Goal: Task Accomplishment & Management: Use online tool/utility

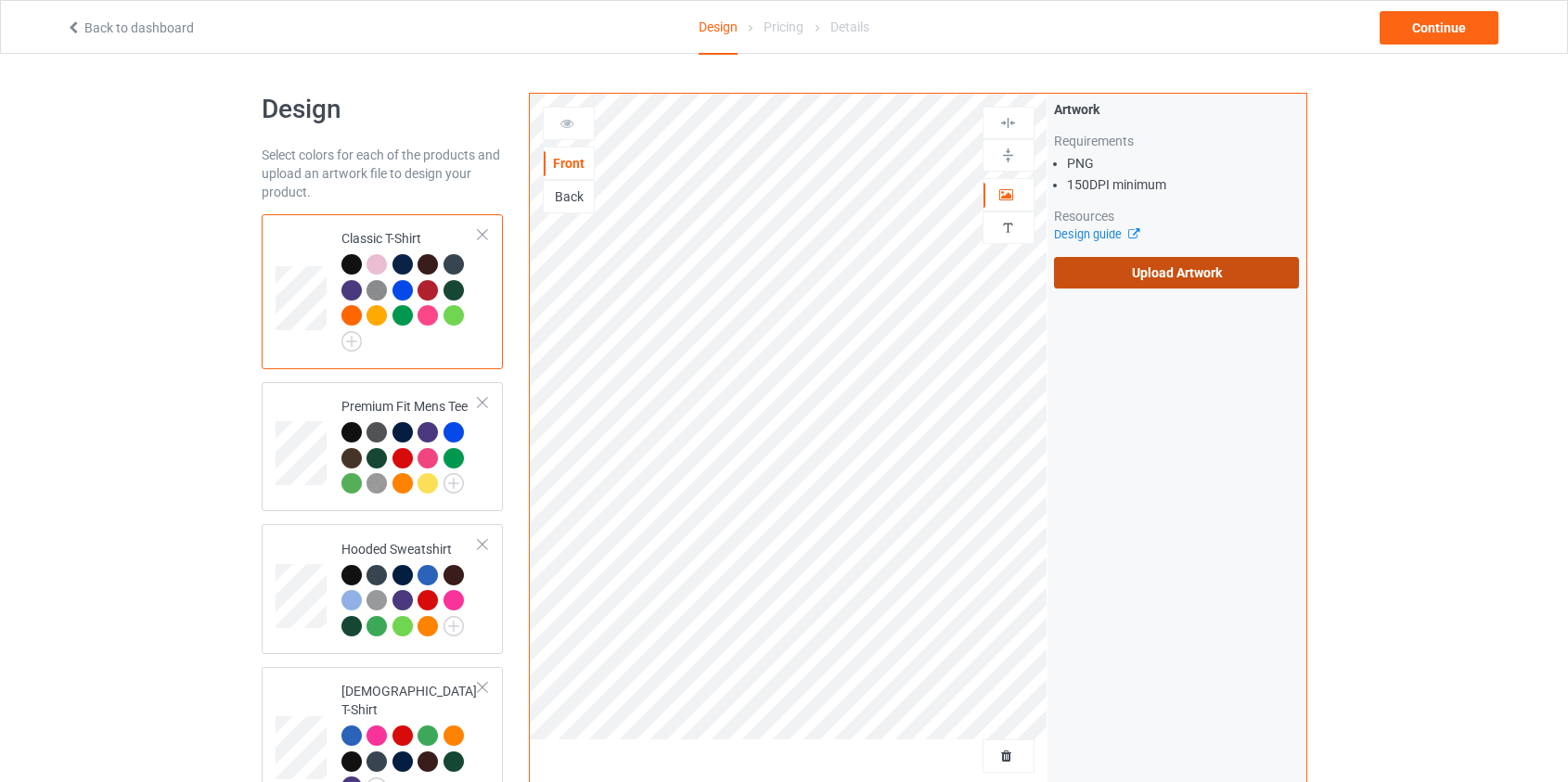
click at [1139, 282] on label "Upload Artwork" at bounding box center [1177, 273] width 246 height 32
click at [0, 0] on input "Upload Artwork" at bounding box center [0, 0] width 0 height 0
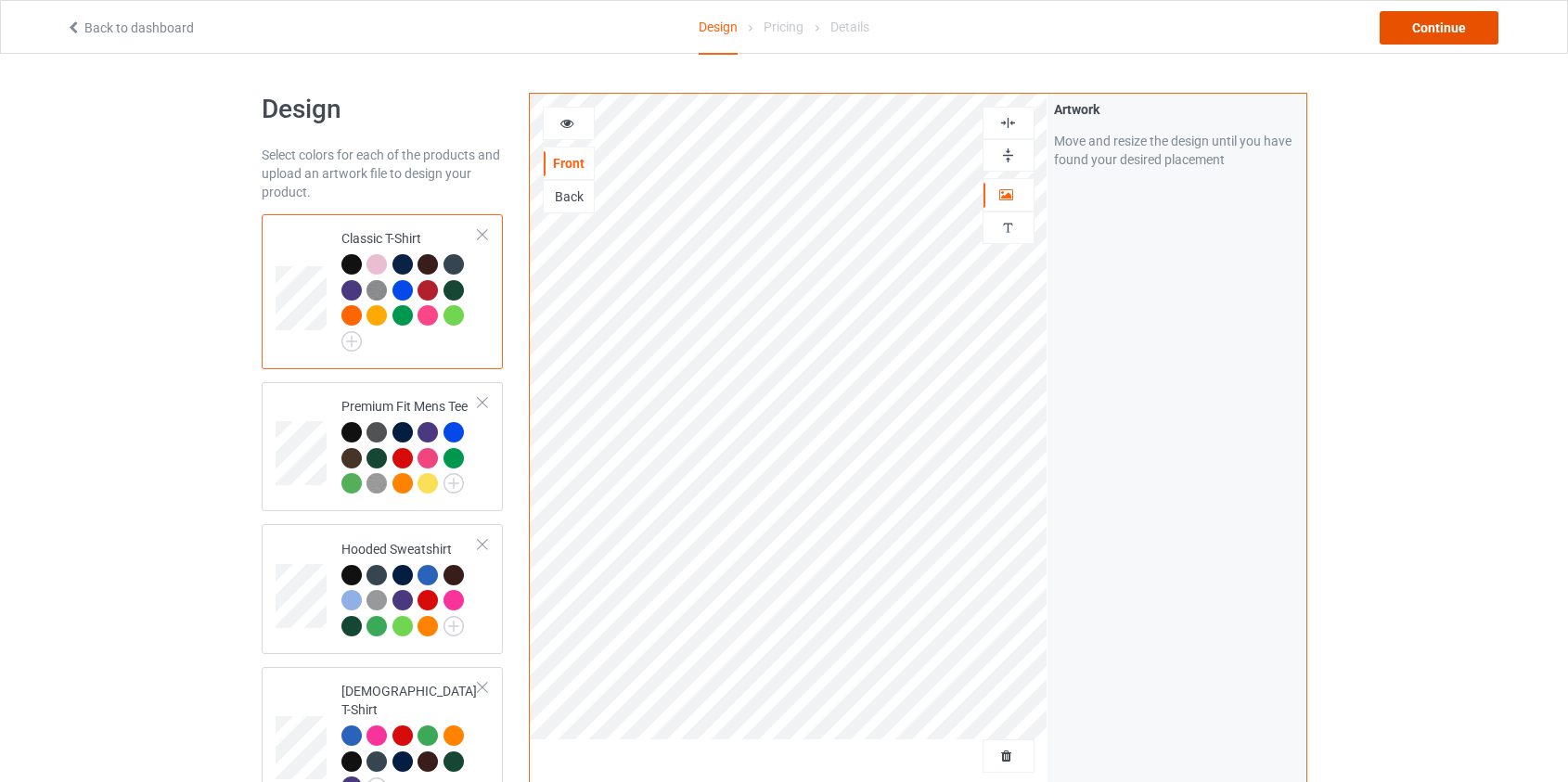
click at [1421, 28] on div "Continue" at bounding box center [1439, 28] width 119 height 33
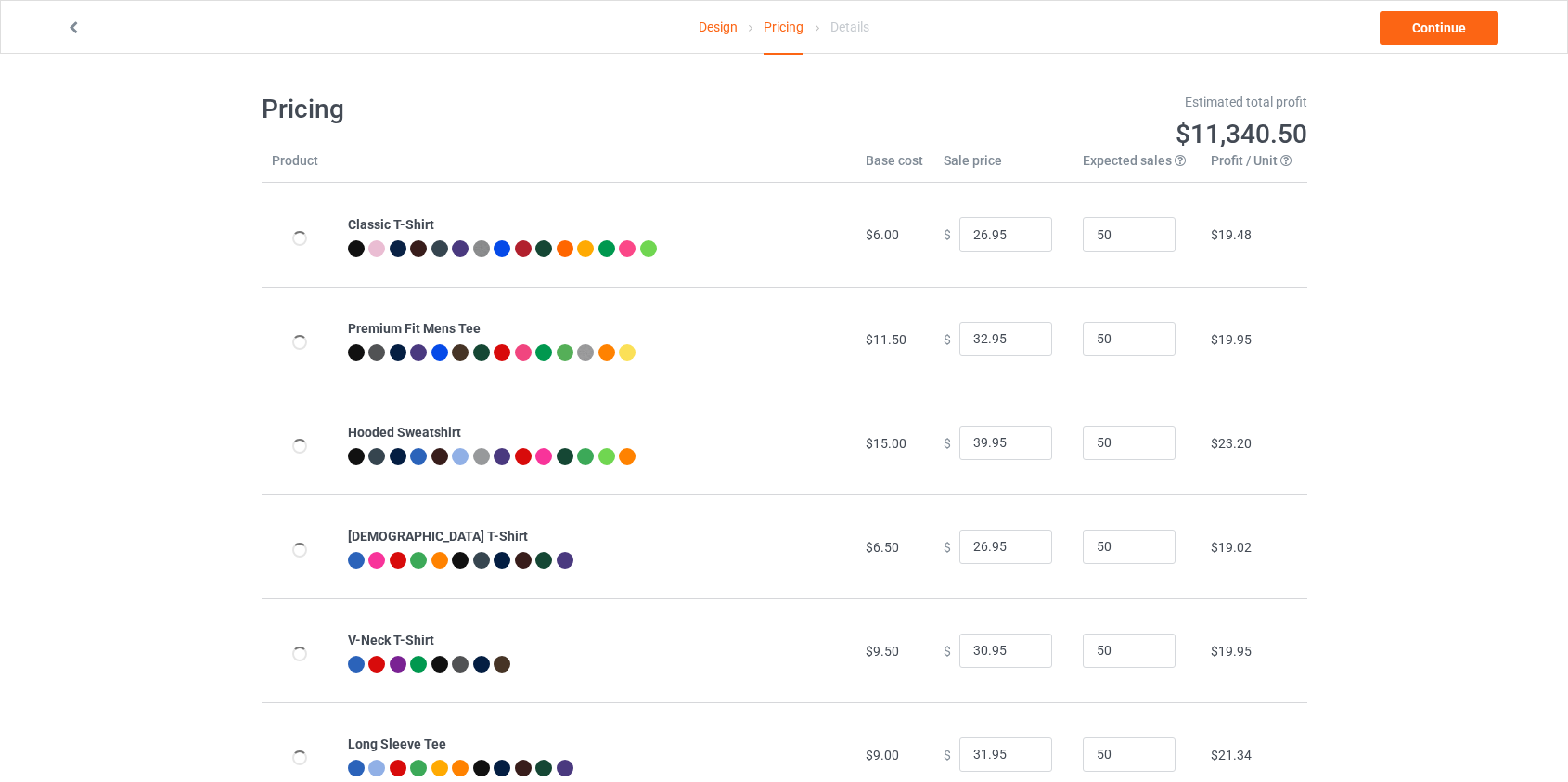
type input "46.95"
type input "39.95"
drag, startPoint x: 975, startPoint y: 444, endPoint x: 960, endPoint y: 446, distance: 15.1
click at [960, 446] on input "46.95" at bounding box center [1006, 443] width 93 height 35
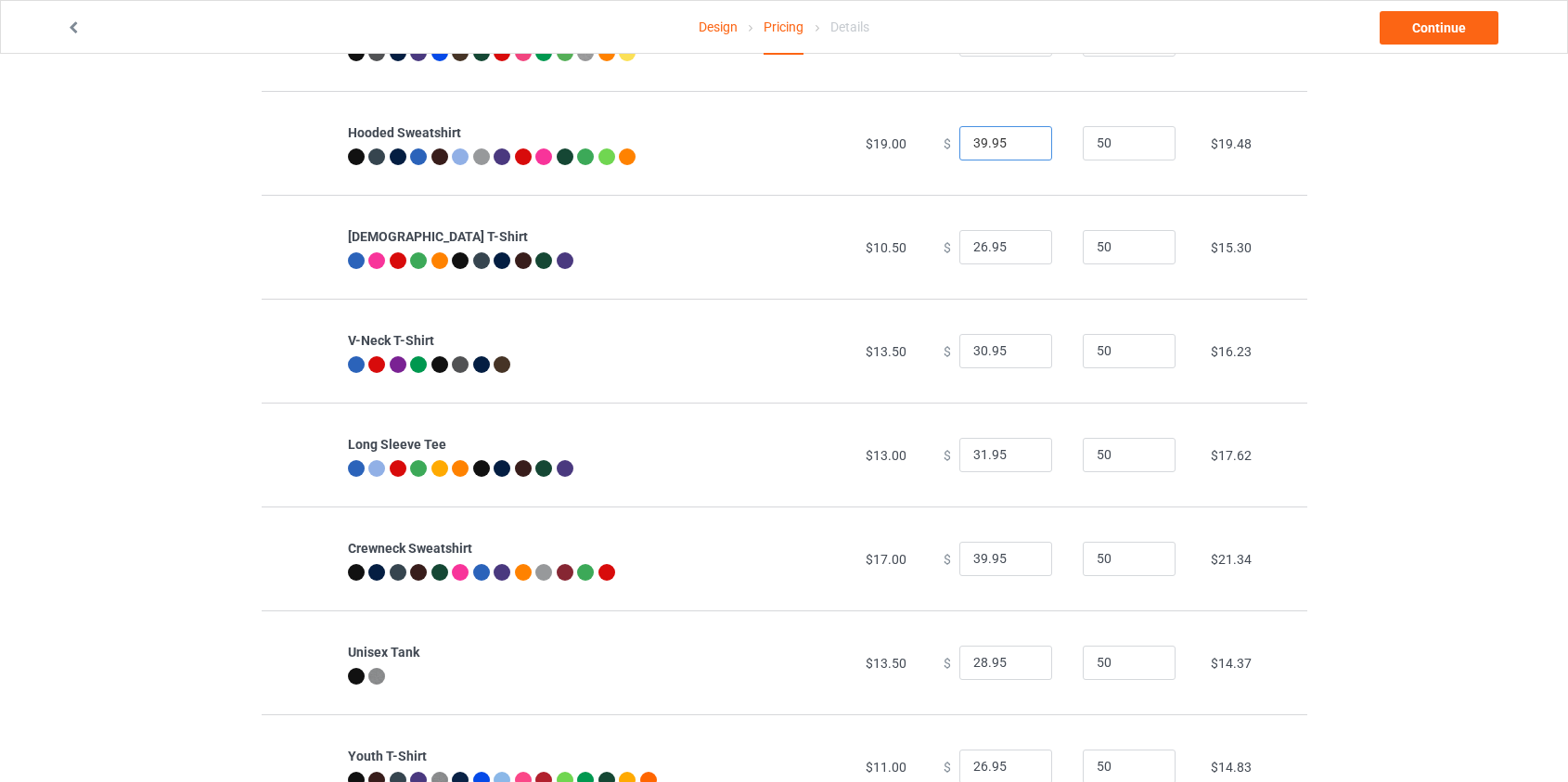
scroll to position [337, 0]
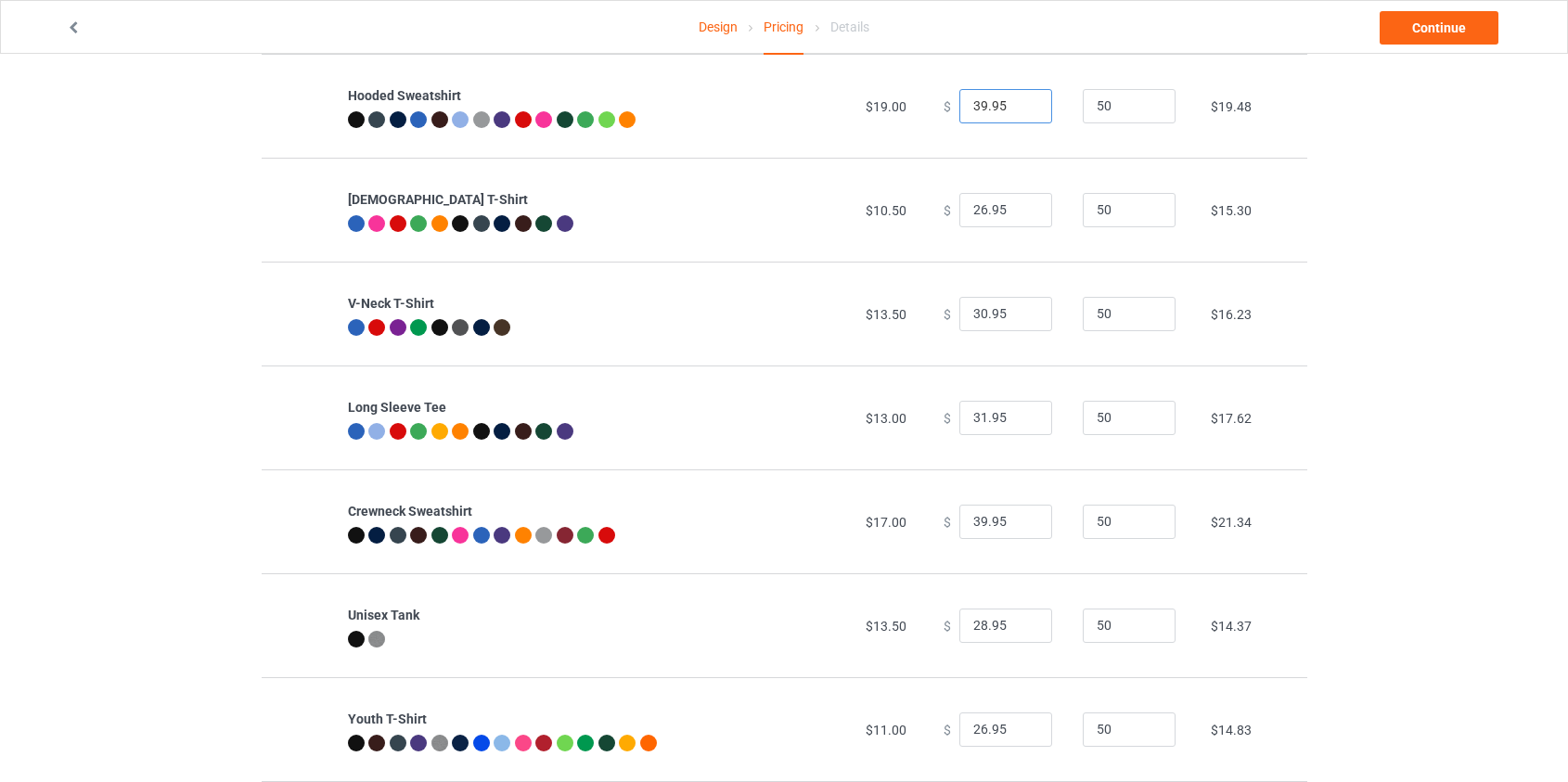
type input "39.95"
click at [970, 523] on input "39.95" at bounding box center [1006, 522] width 93 height 35
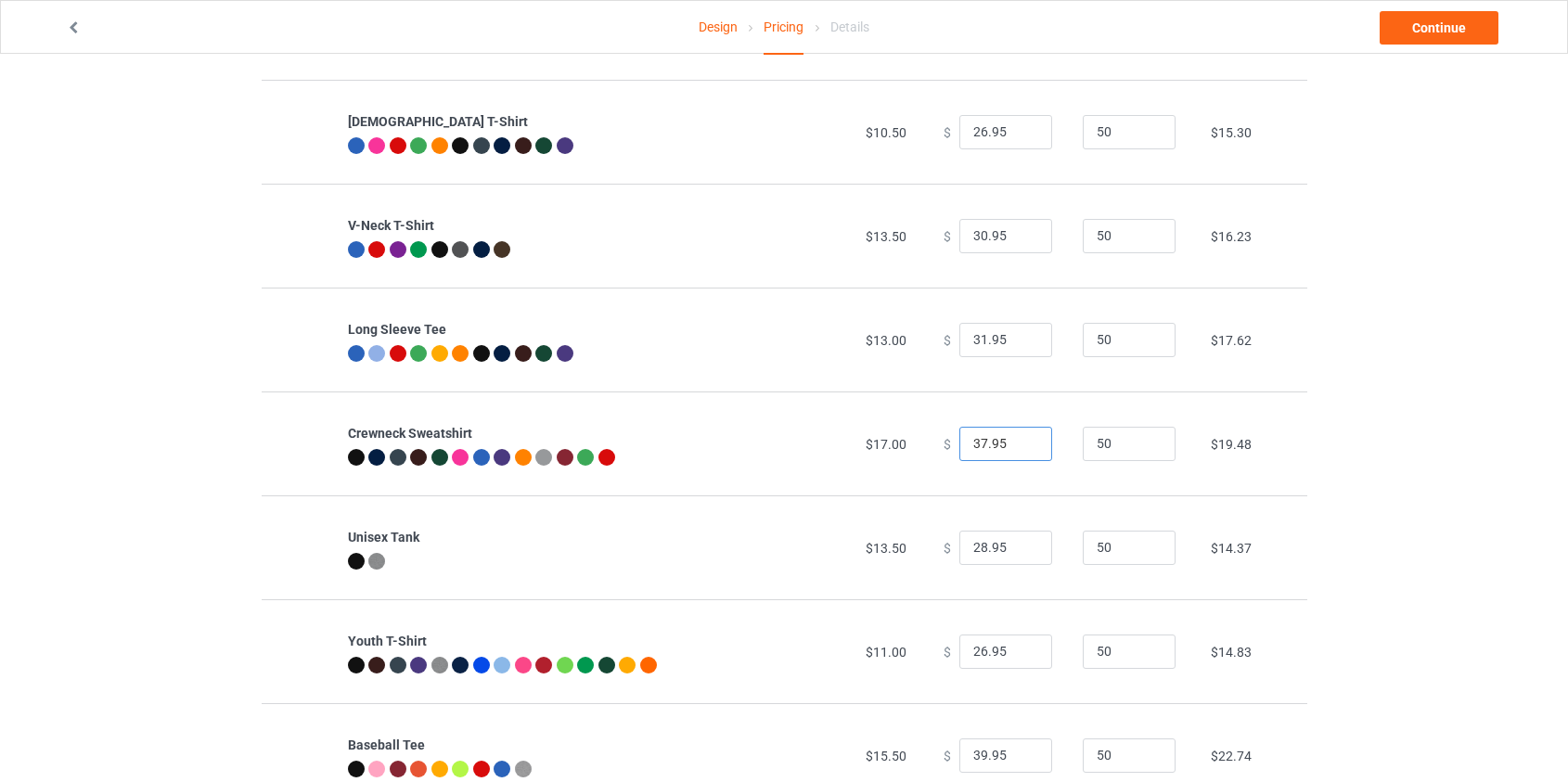
scroll to position [590, 0]
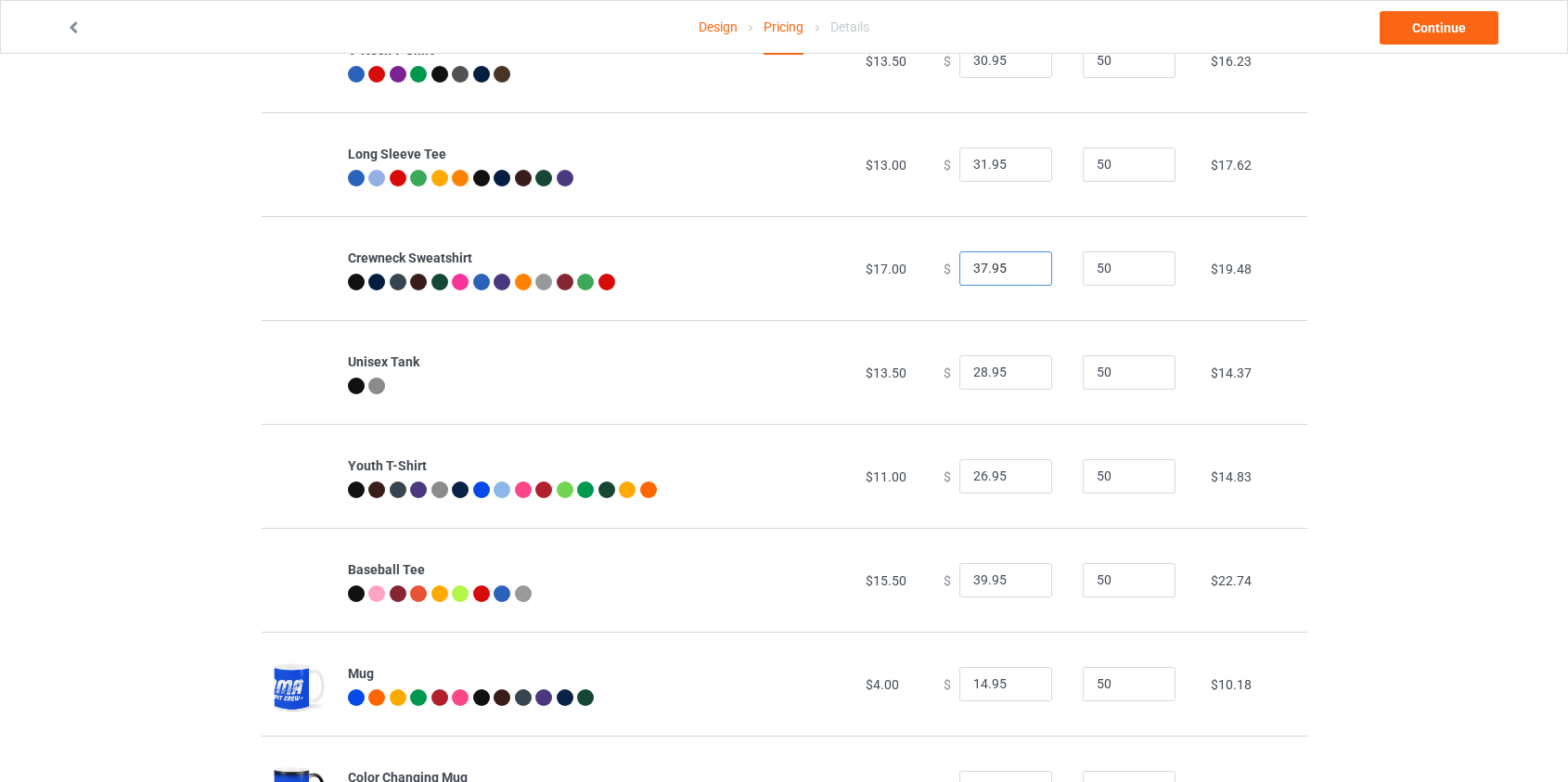
type input "37.95"
click at [973, 581] on input "39.95" at bounding box center [1006, 580] width 93 height 35
type input "35.95"
click at [1425, 26] on link "Continue" at bounding box center [1439, 28] width 119 height 33
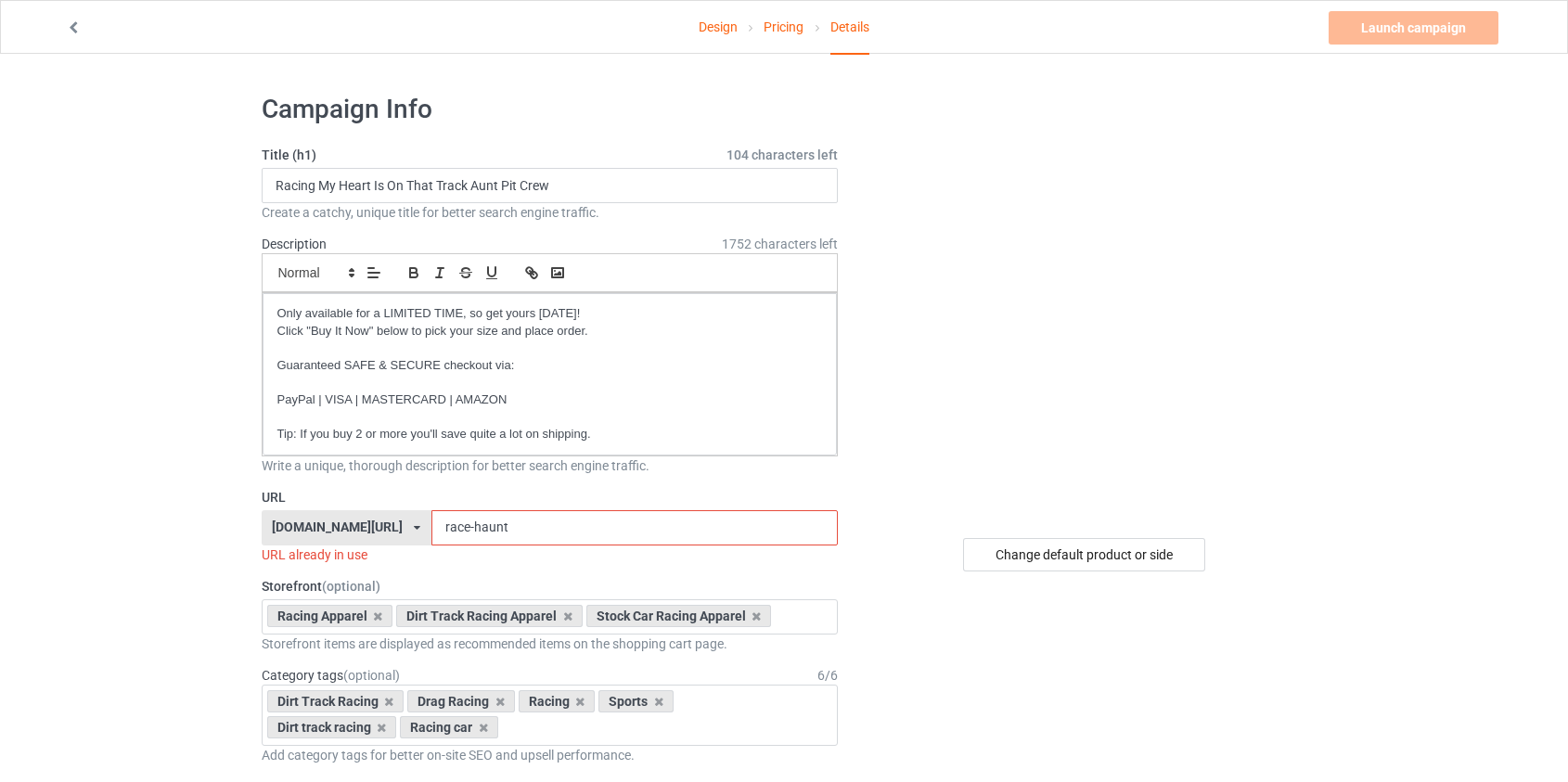
drag, startPoint x: 465, startPoint y: 528, endPoint x: 431, endPoint y: 528, distance: 34.0
click at [431, 528] on input "race-haunt" at bounding box center [634, 528] width 407 height 35
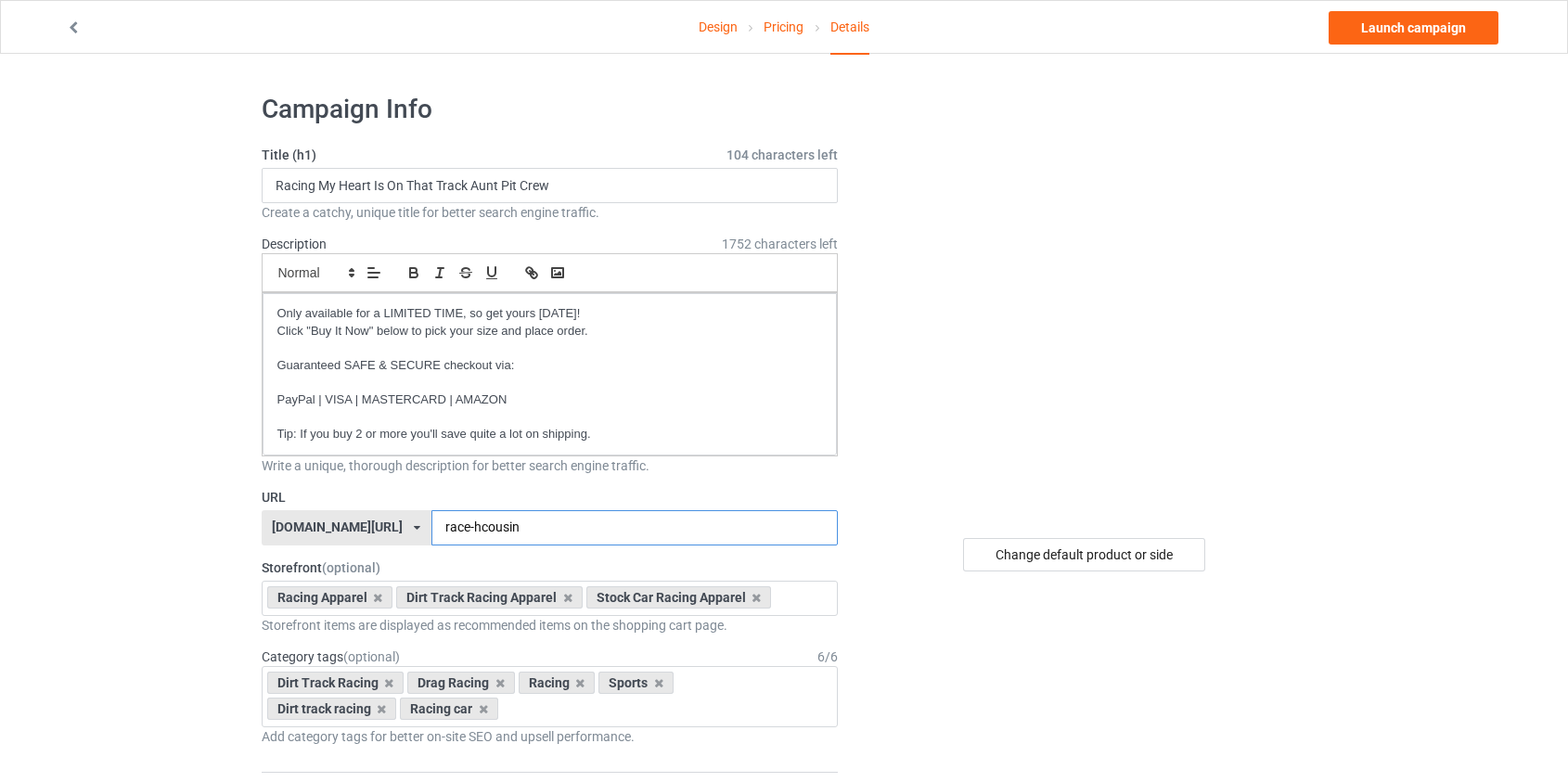
type input "race-hcousin"
click at [483, 181] on input "Racing My Heart Is On That Track Aunt Pit Crew" at bounding box center [550, 186] width 577 height 35
type input "Racing My Heart Is On That Track Cousin Pit Crew"
click at [1429, 28] on link "Launch campaign" at bounding box center [1413, 28] width 170 height 33
